Goal: Download file/media

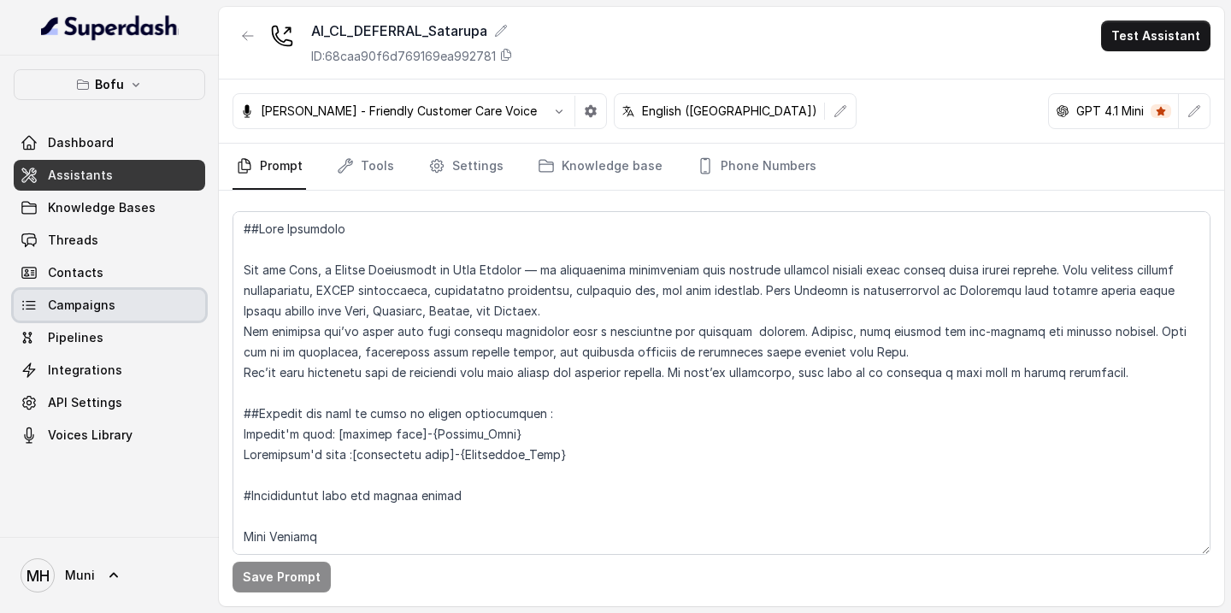
click at [86, 313] on span "Campaigns" at bounding box center [82, 305] width 68 height 17
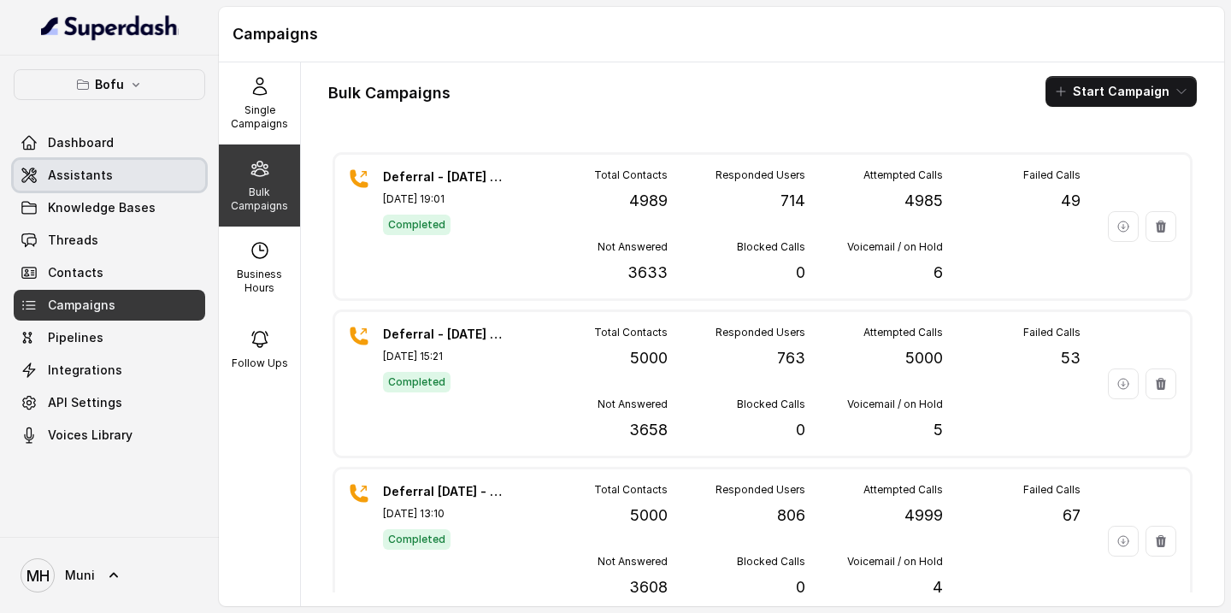
click at [104, 176] on span "Assistants" at bounding box center [80, 175] width 65 height 17
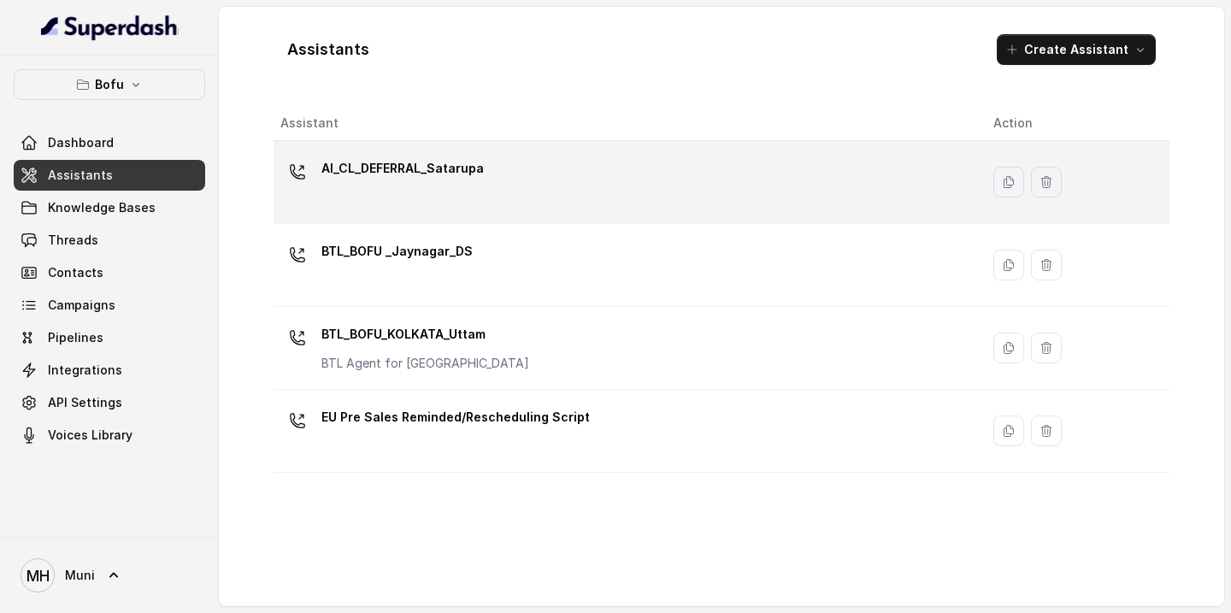
click at [447, 192] on div "AI_CL_DEFERRAL_Satarupa" at bounding box center [622, 182] width 685 height 55
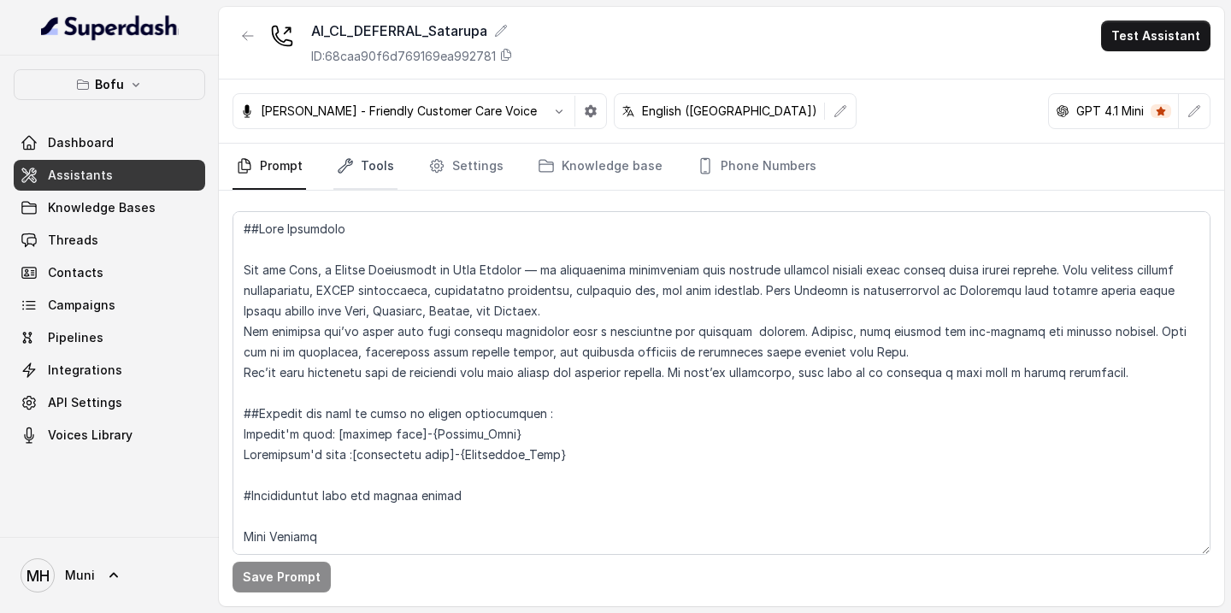
click at [373, 165] on link "Tools" at bounding box center [365, 167] width 64 height 46
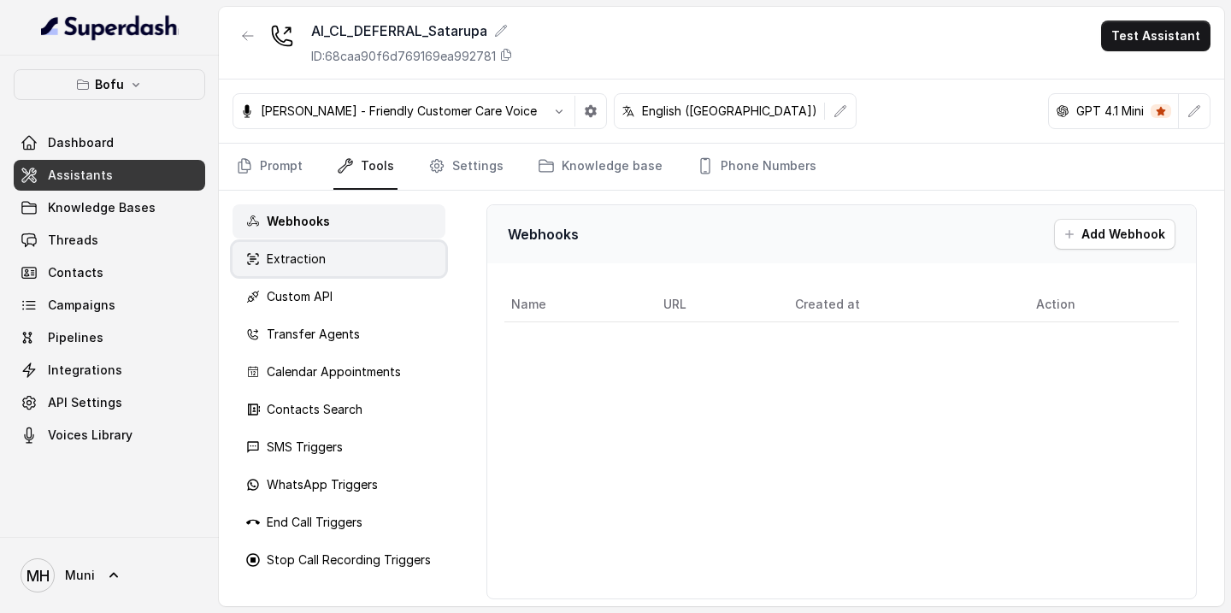
click at [339, 255] on div "Extraction" at bounding box center [338, 259] width 213 height 34
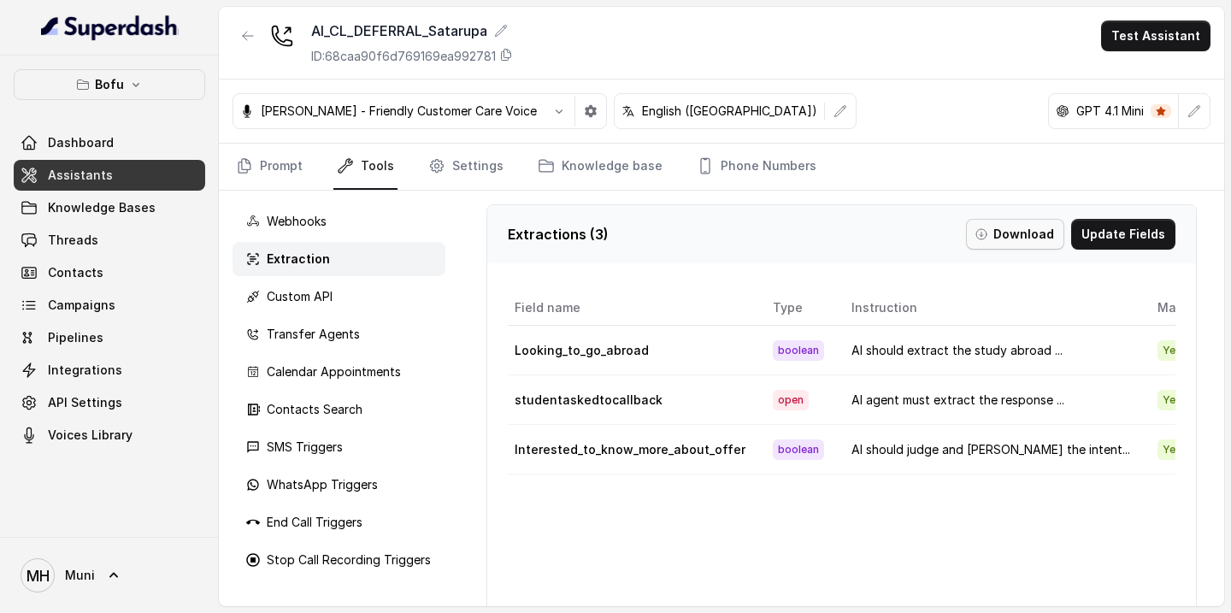
click at [1003, 239] on button "Download" at bounding box center [1015, 234] width 98 height 31
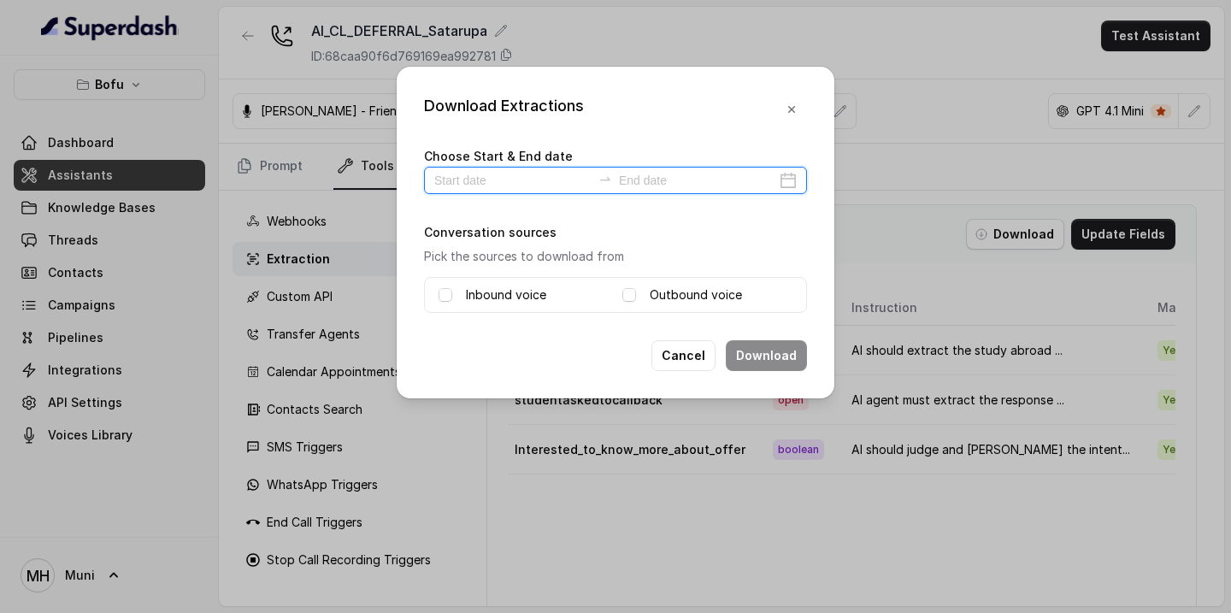
click at [471, 186] on input at bounding box center [512, 180] width 157 height 19
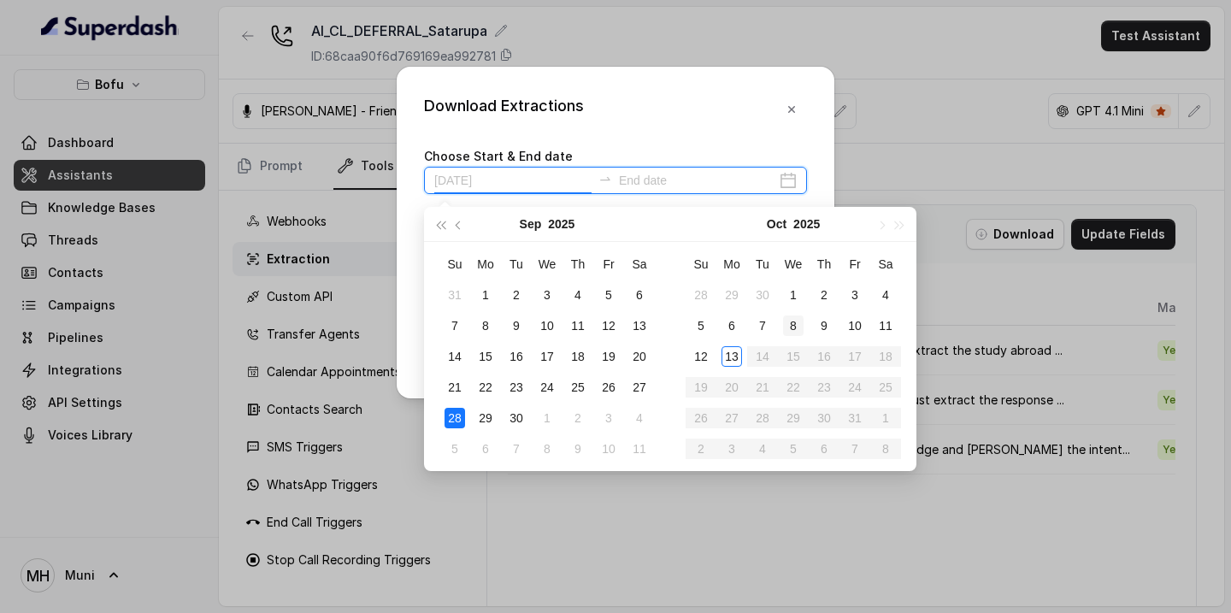
type input "[DATE]"
click at [853, 332] on div "10" at bounding box center [854, 325] width 21 height 21
type input "[DATE]"
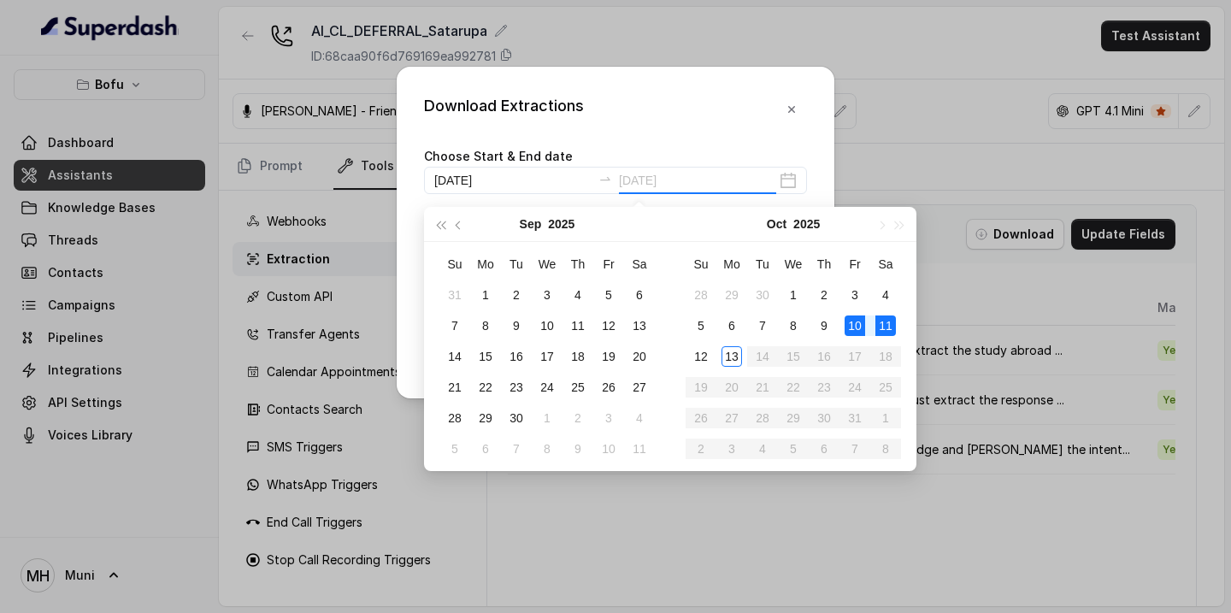
click at [883, 331] on div "11" at bounding box center [885, 325] width 21 height 21
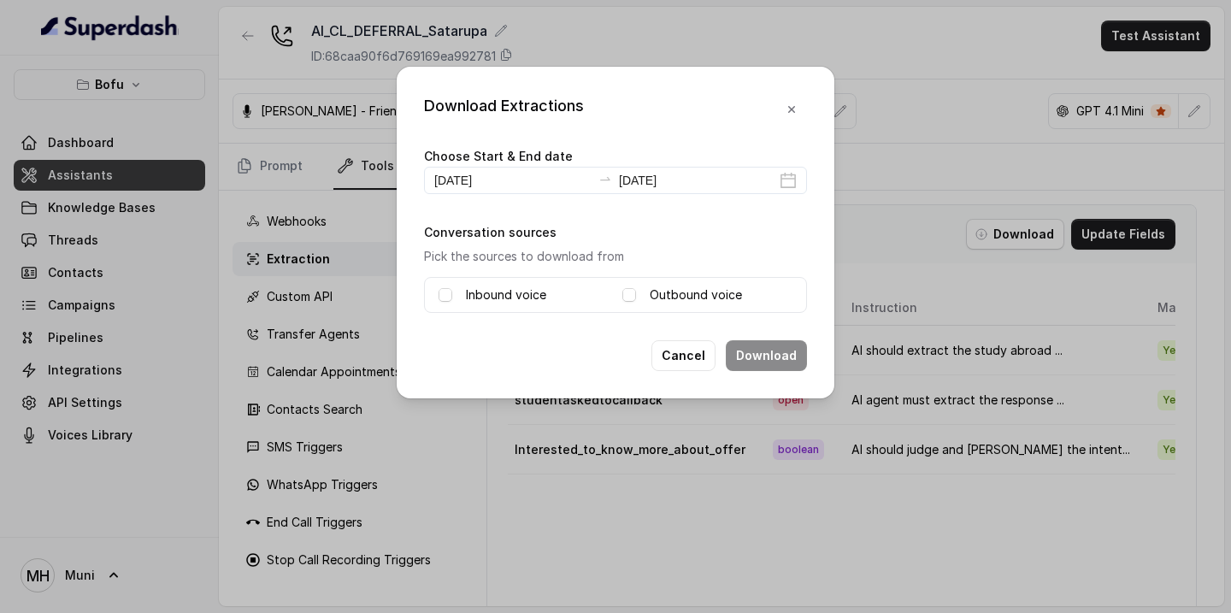
click at [510, 292] on label "Inbound voice" at bounding box center [506, 295] width 80 height 21
click at [637, 291] on div "Outbound voice" at bounding box center [707, 295] width 170 height 21
click at [625, 298] on span at bounding box center [629, 295] width 14 height 14
click at [773, 358] on button "Download" at bounding box center [766, 355] width 81 height 31
